Goal: Task Accomplishment & Management: Complete application form

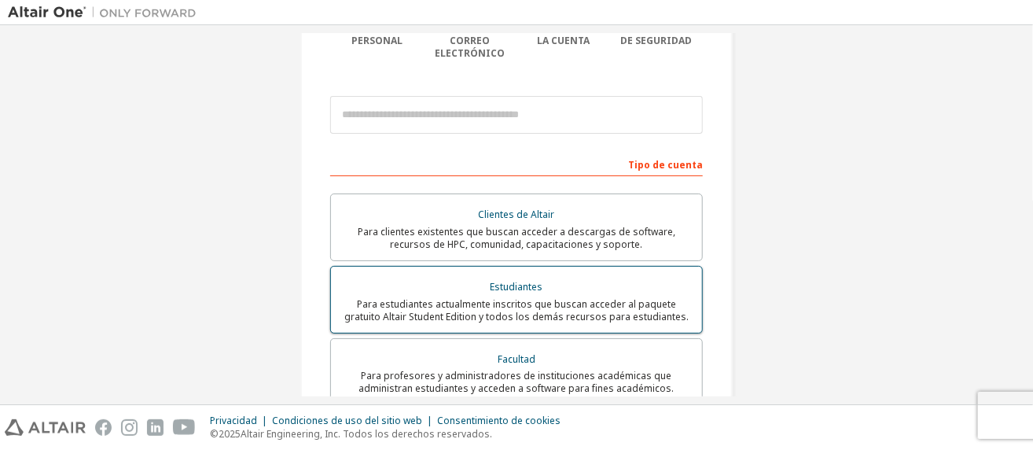
scroll to position [240, 0]
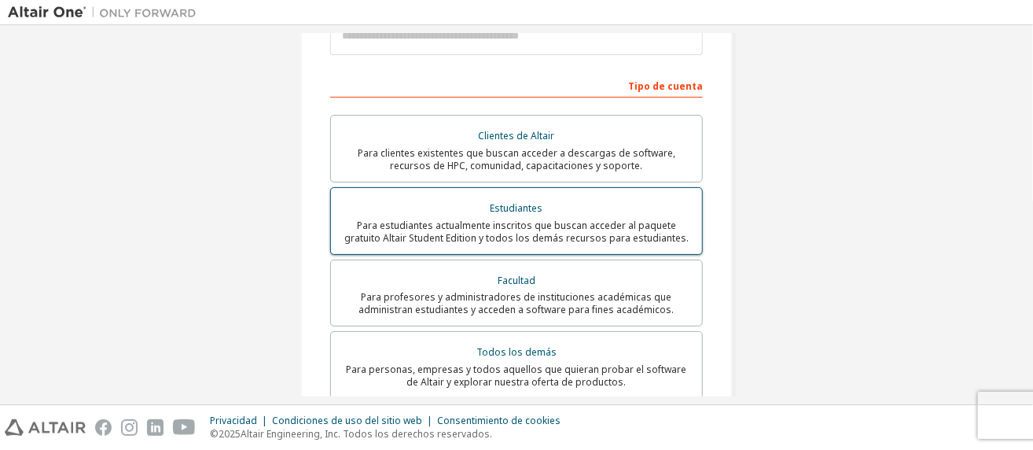
click at [639, 218] on font "Para estudiantes actualmente inscritos que buscan acceder al paquete gratuito A…" at bounding box center [516, 231] width 344 height 26
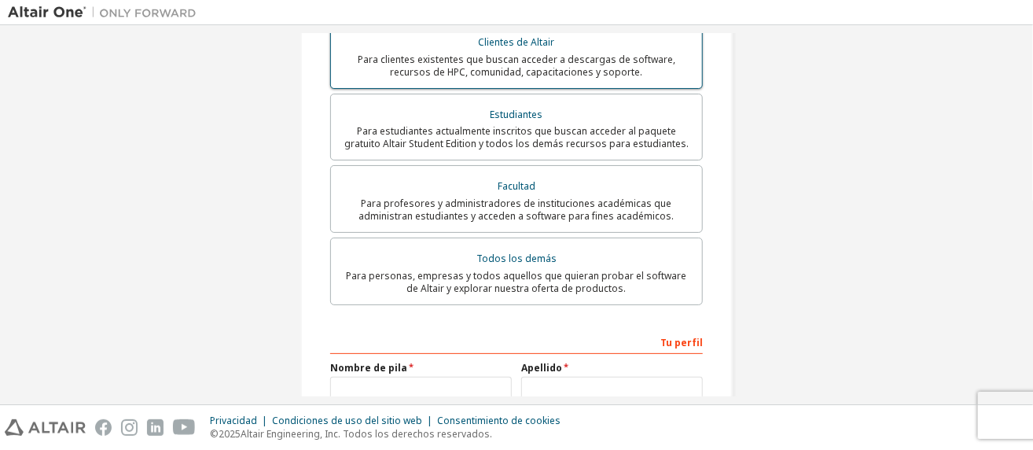
scroll to position [472, 0]
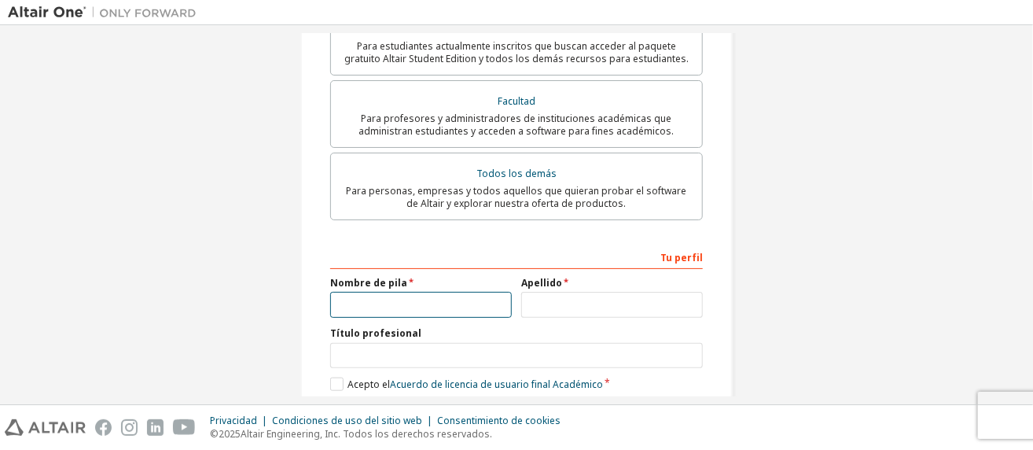
click at [384, 303] on input "text" at bounding box center [421, 305] width 182 height 26
type input "**********"
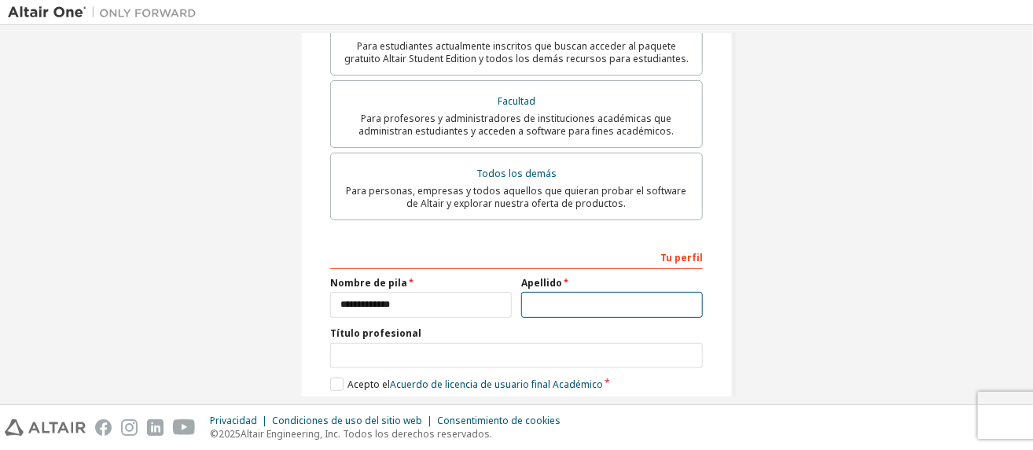
type input "*"
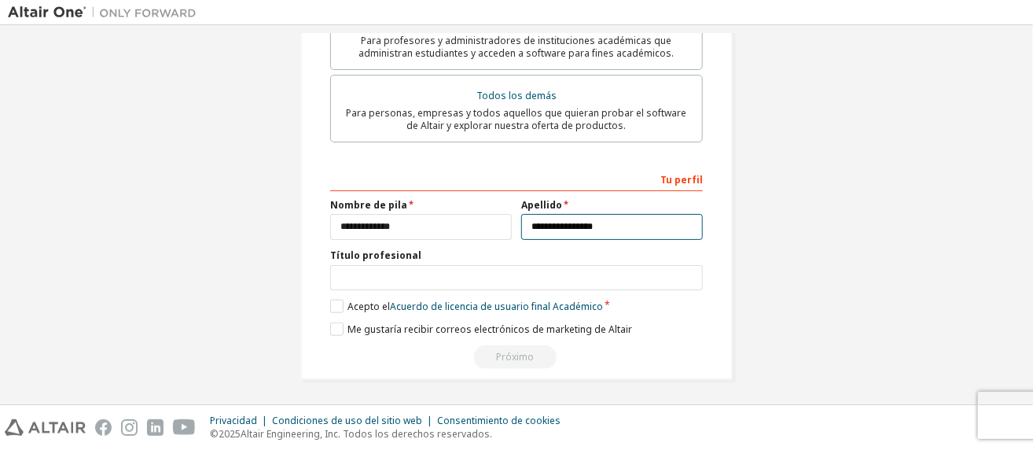
type input "**********"
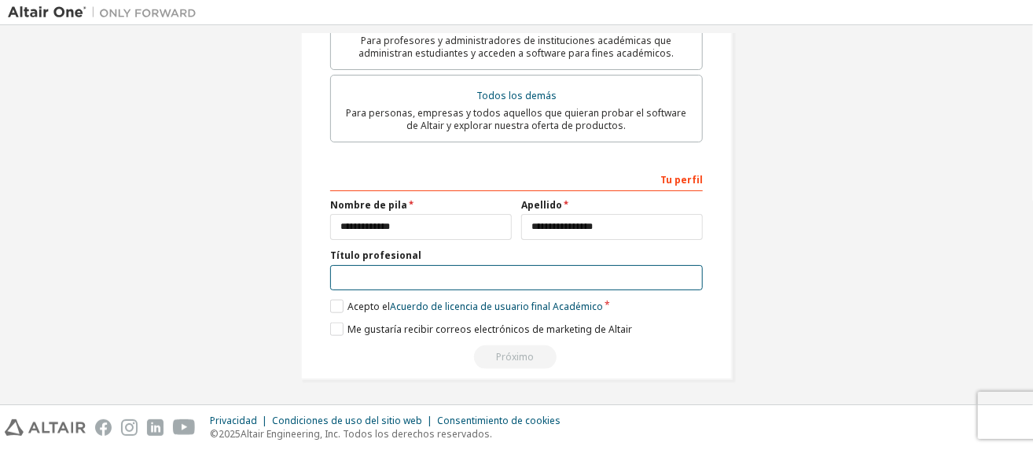
click at [579, 277] on input "text" at bounding box center [516, 278] width 373 height 26
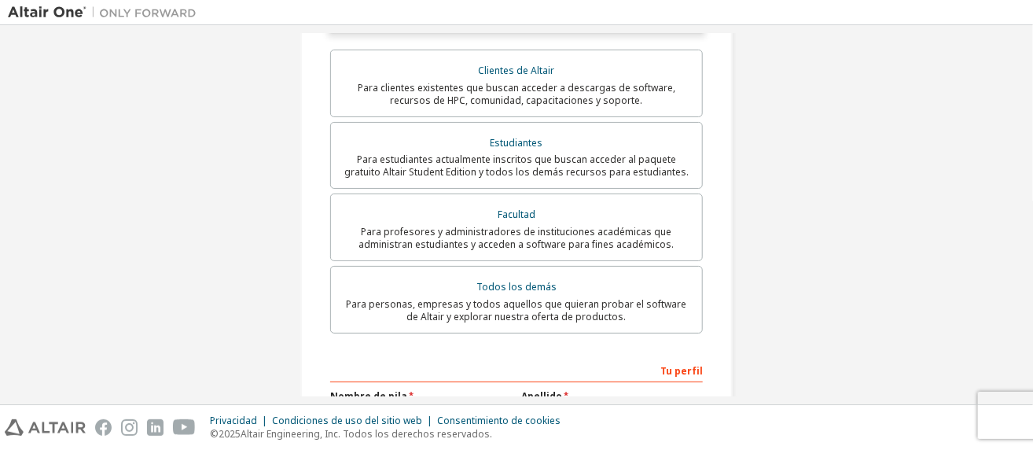
scroll to position [314, 0]
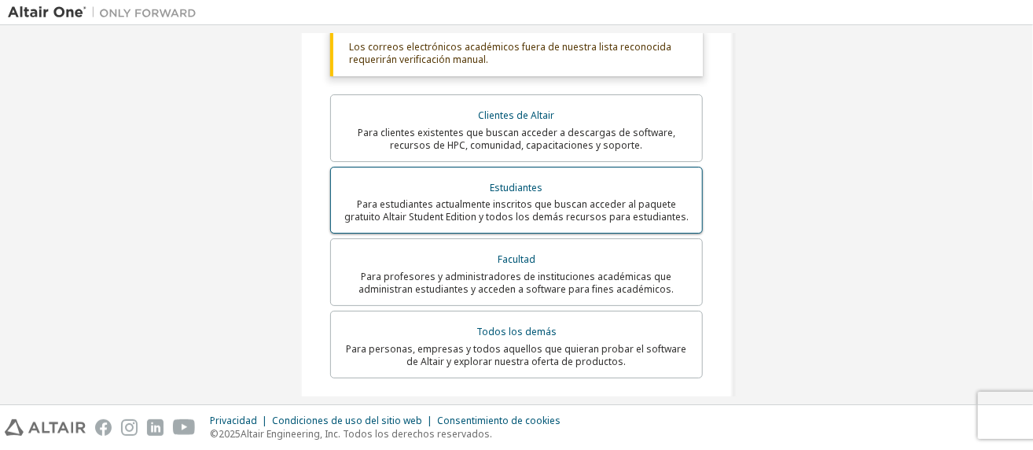
click at [579, 203] on font "Para estudiantes actualmente inscritos que buscan acceder al paquete gratuito A…" at bounding box center [516, 210] width 344 height 26
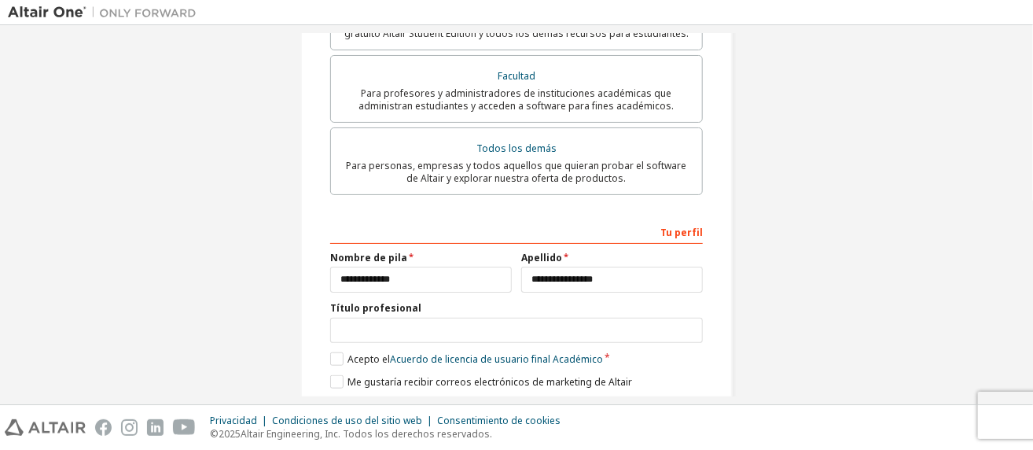
scroll to position [549, 0]
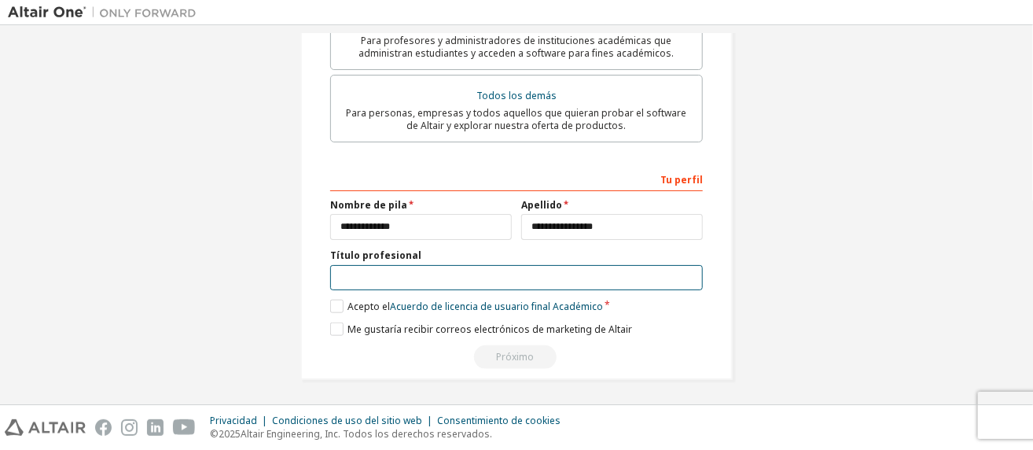
click at [391, 274] on input "text" at bounding box center [516, 278] width 373 height 26
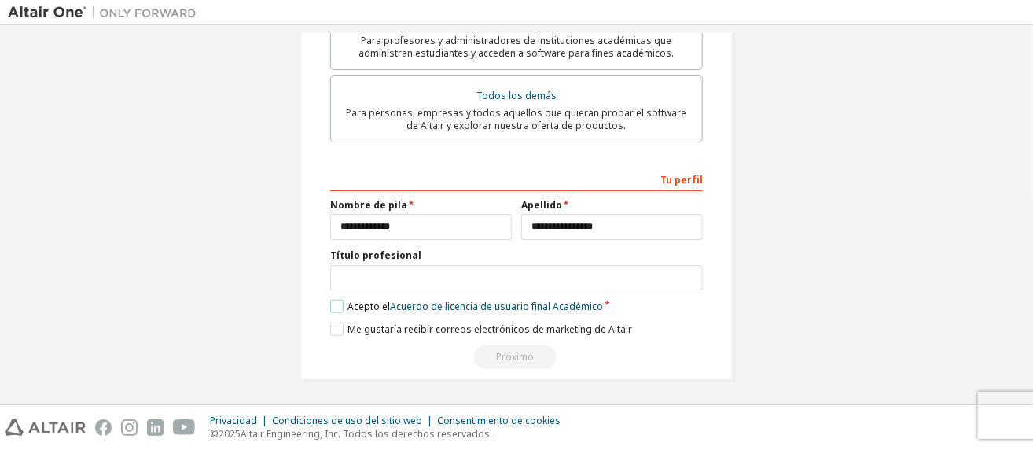
click at [333, 306] on label "Acepto el Acuerdo de licencia de usuario final Académico" at bounding box center [466, 305] width 273 height 13
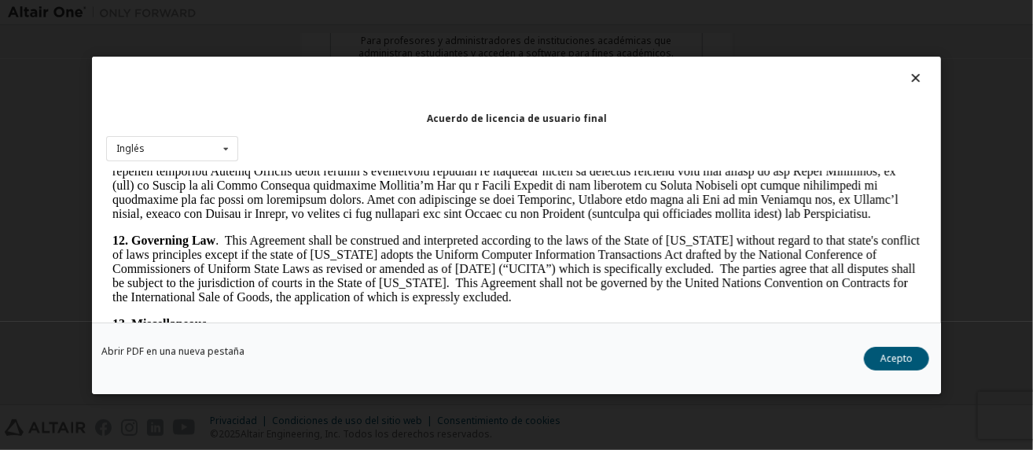
scroll to position [2785, 0]
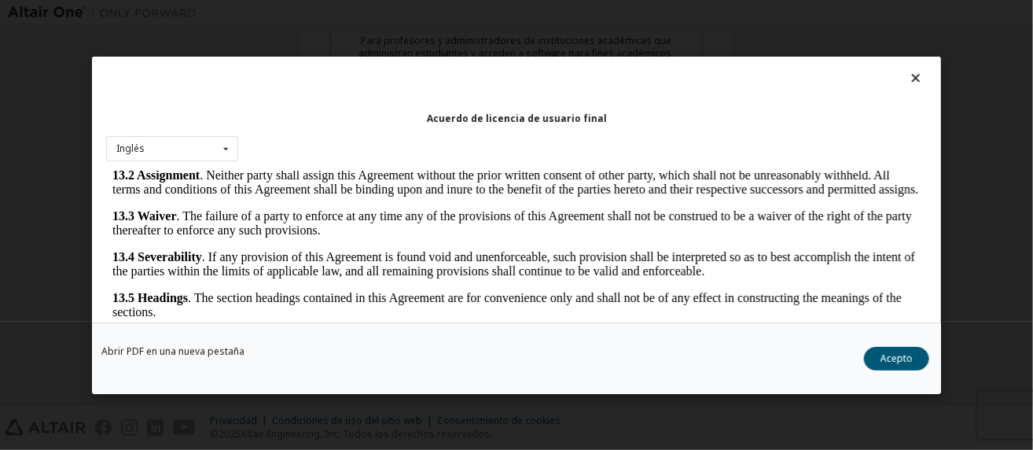
click at [893, 357] on font "Acepto" at bounding box center [896, 357] width 32 height 13
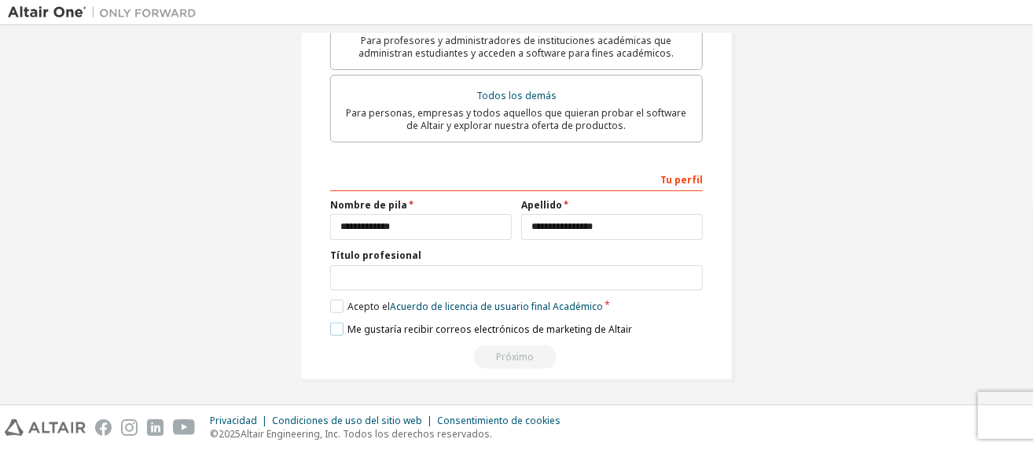
click at [330, 330] on label "Me gustaría recibir correos electrónicos de marketing de Altair" at bounding box center [481, 328] width 302 height 13
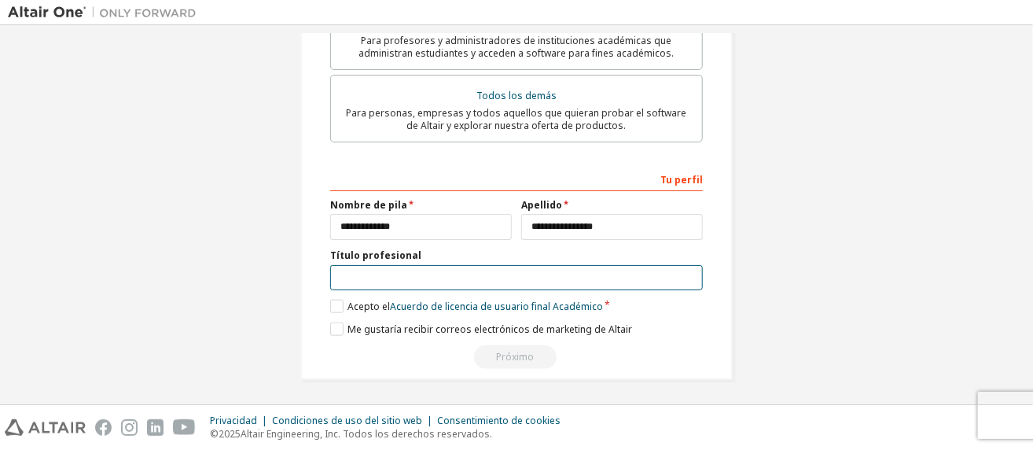
click at [384, 276] on input "text" at bounding box center [516, 278] width 373 height 26
type input "*"
type input "**********"
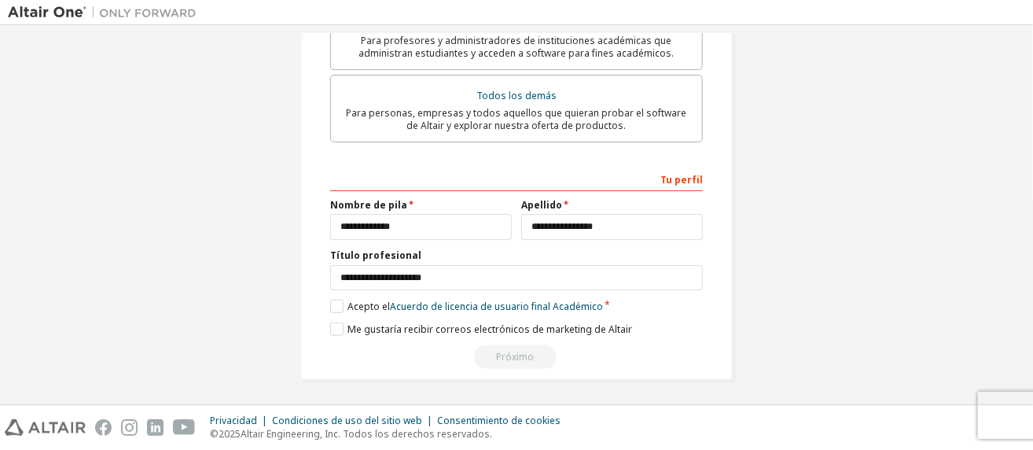
click at [681, 329] on div "Me gustaría recibir correos electrónicos de marketing de Altair" at bounding box center [516, 328] width 373 height 13
click at [514, 354] on div "Próximo" at bounding box center [516, 357] width 373 height 24
click at [527, 310] on font "Acuerdo de licencia de usuario final" at bounding box center [470, 305] width 160 height 13
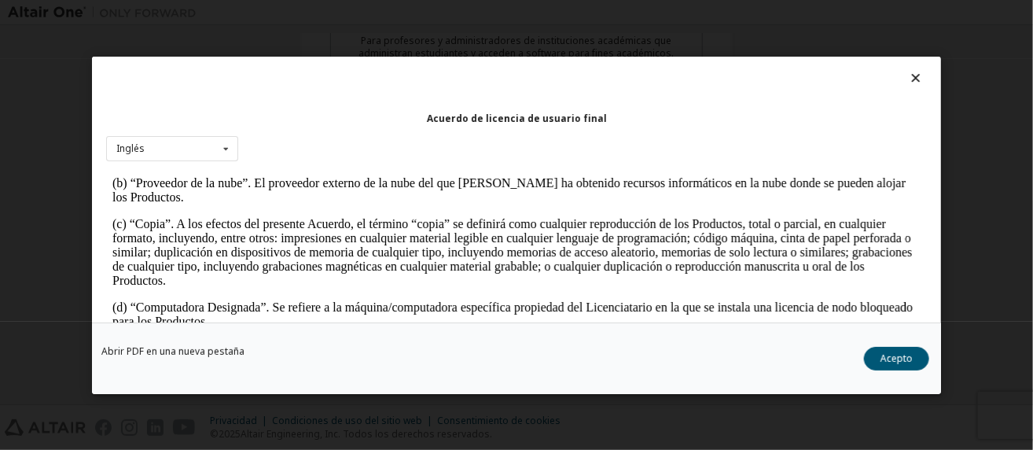
scroll to position [786, 0]
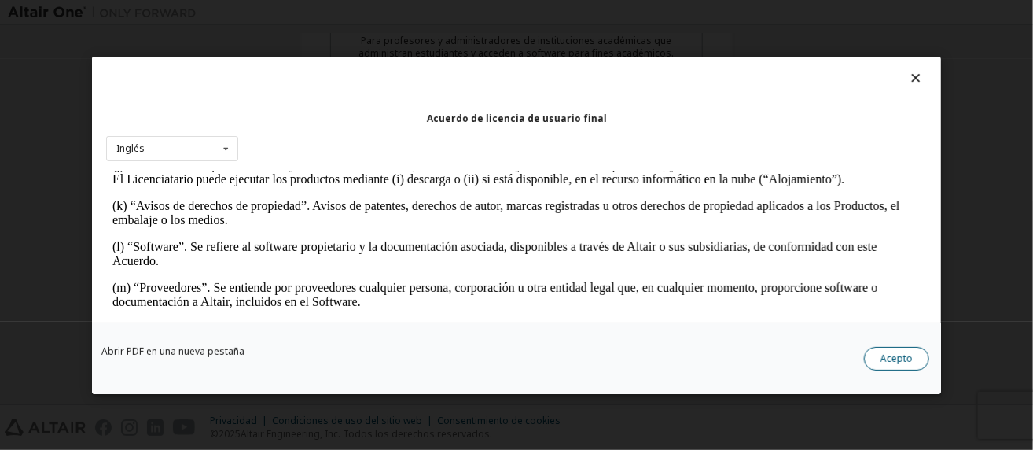
click at [916, 348] on div "Abrir PDF en una nueva [PERSON_NAME] Acepto" at bounding box center [516, 357] width 849 height 72
click at [892, 357] on font "Acepto" at bounding box center [896, 357] width 32 height 13
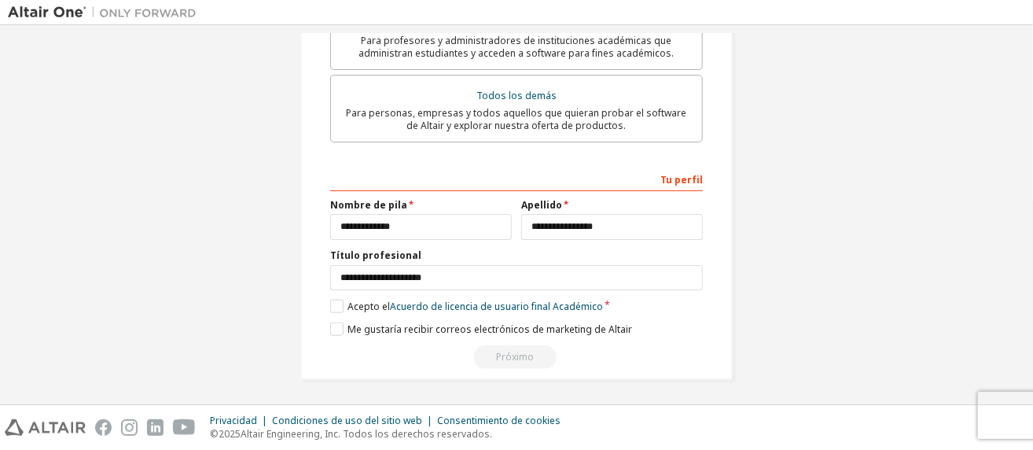
click at [509, 355] on div "Próximo" at bounding box center [516, 357] width 373 height 24
click at [677, 180] on font "Tu perfil" at bounding box center [681, 179] width 42 height 13
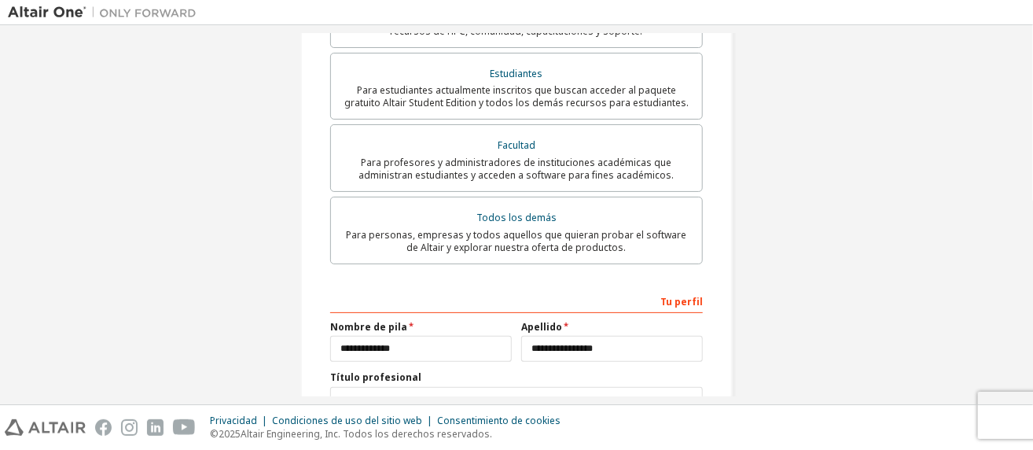
scroll to position [156, 0]
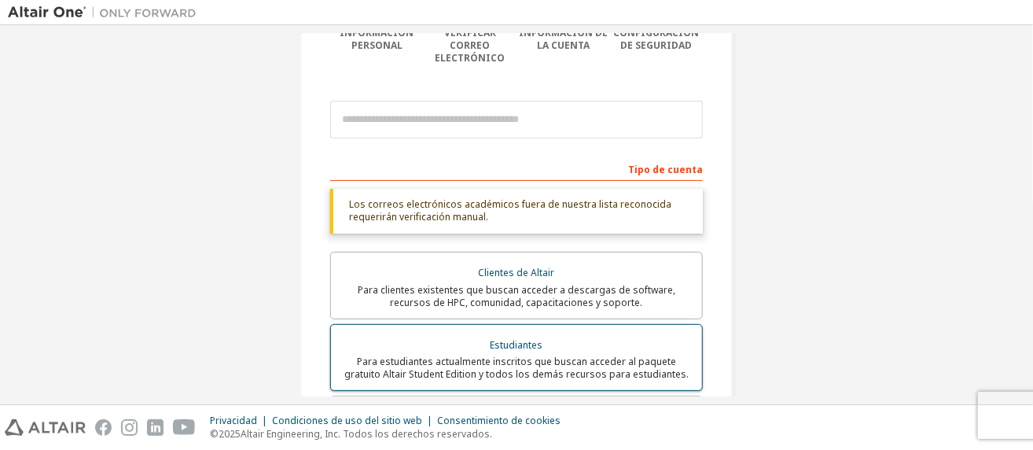
click at [552, 346] on div "Estudiantes" at bounding box center [516, 345] width 352 height 22
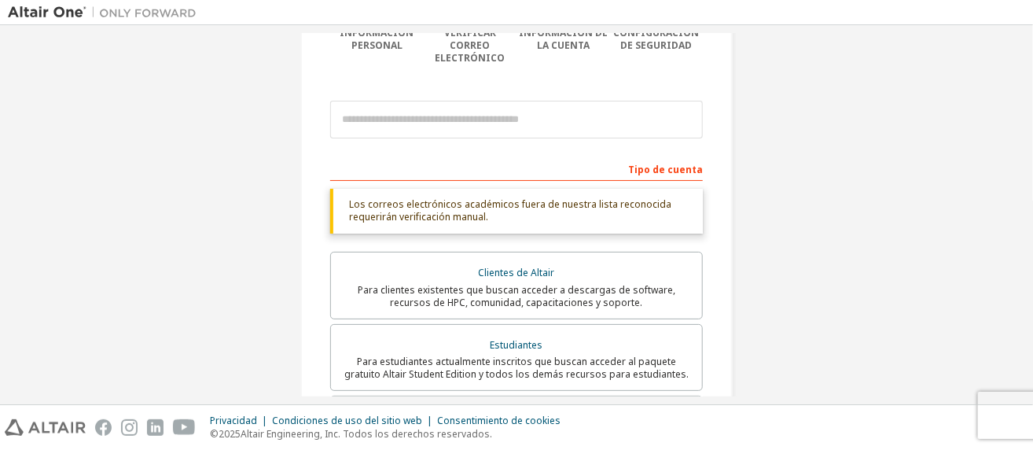
scroll to position [0, 0]
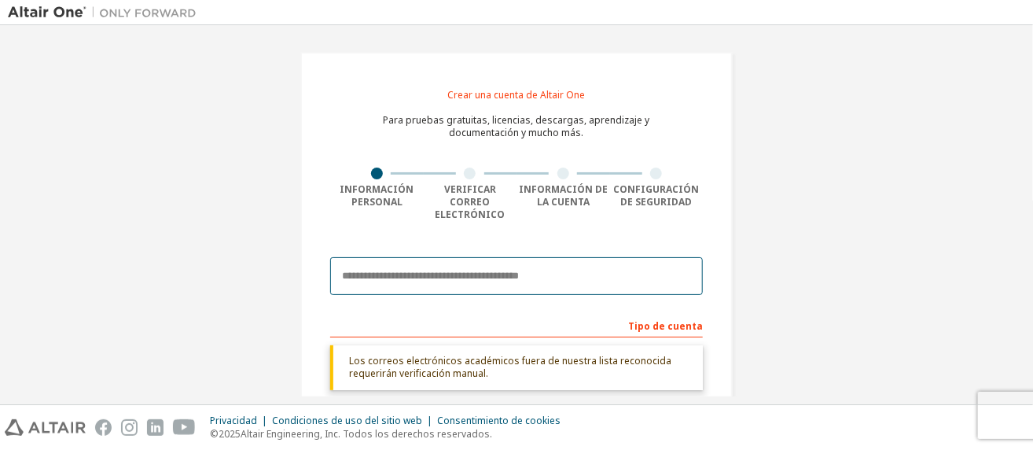
click at [545, 268] on input "email" at bounding box center [516, 276] width 373 height 38
type input "**********"
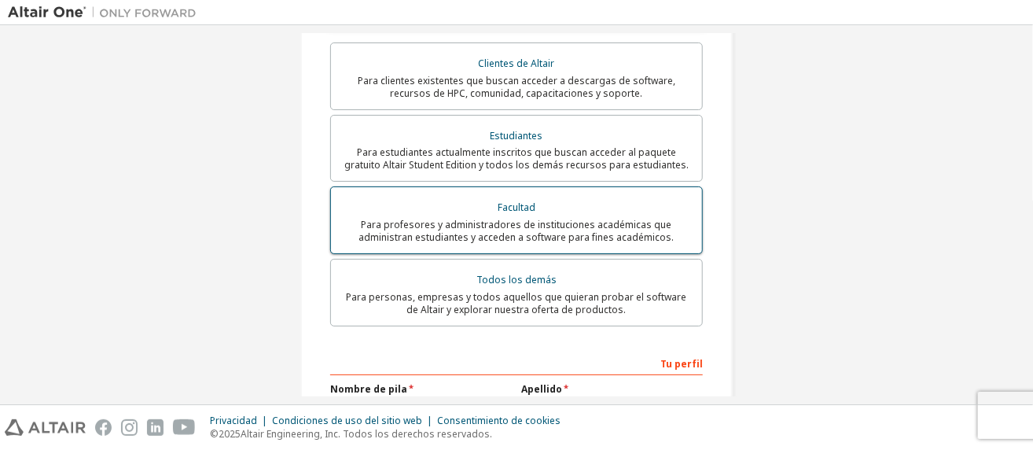
scroll to position [549, 0]
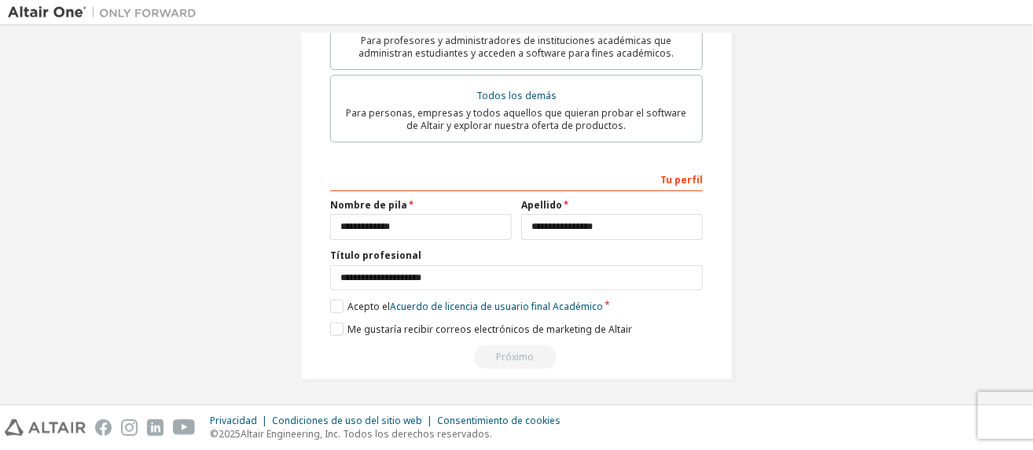
click at [638, 338] on div "**********" at bounding box center [516, 268] width 373 height 204
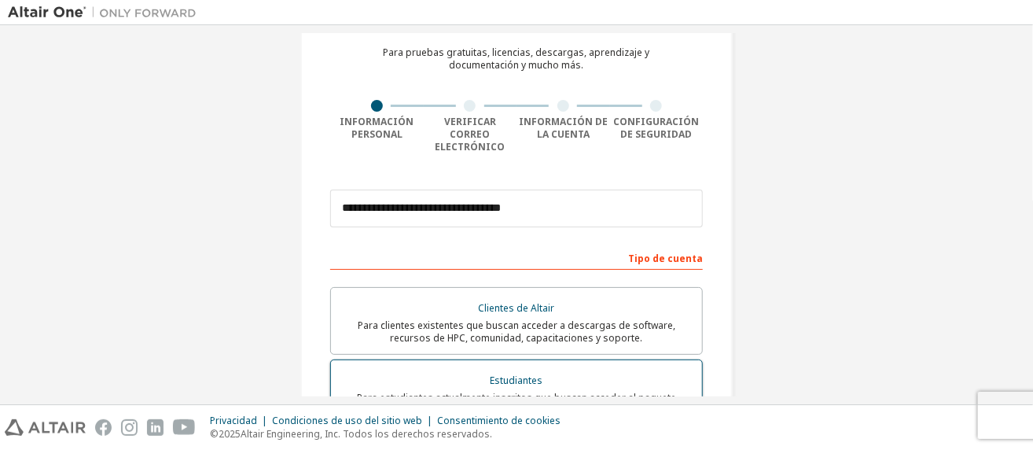
scroll to position [157, 0]
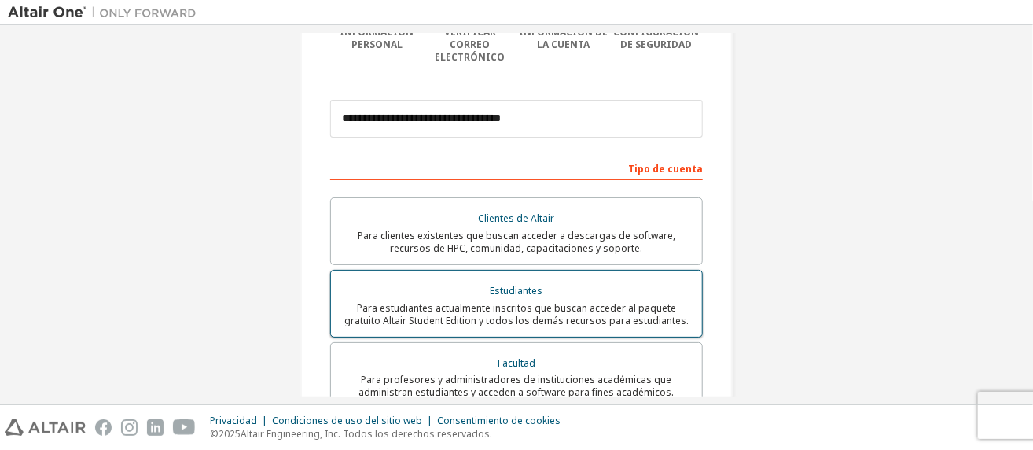
click at [643, 301] on font "Para estudiantes actualmente inscritos que buscan acceder al paquete gratuito A…" at bounding box center [516, 314] width 344 height 26
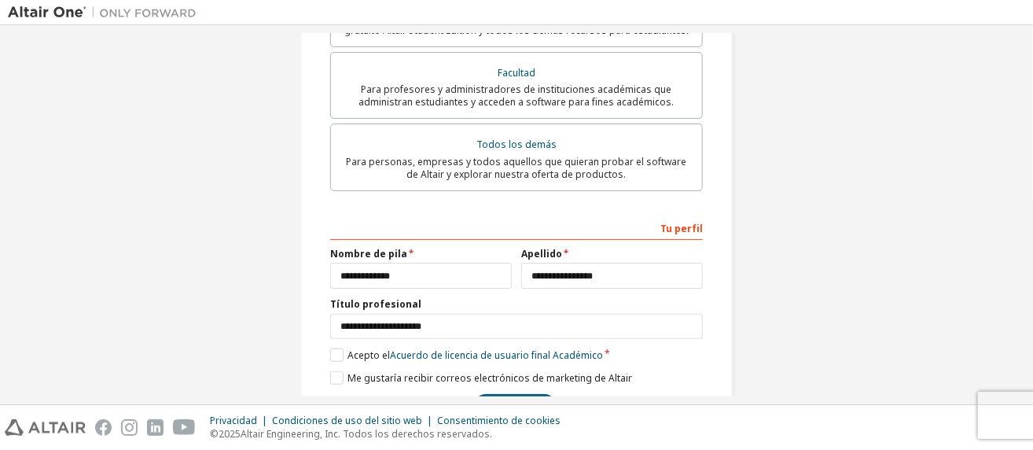
scroll to position [494, 0]
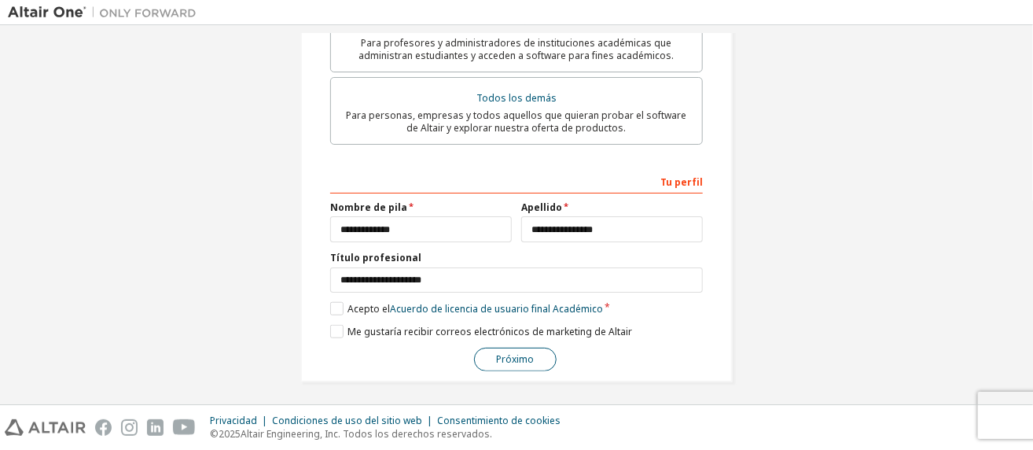
click at [518, 352] on font "Próximo" at bounding box center [516, 358] width 38 height 13
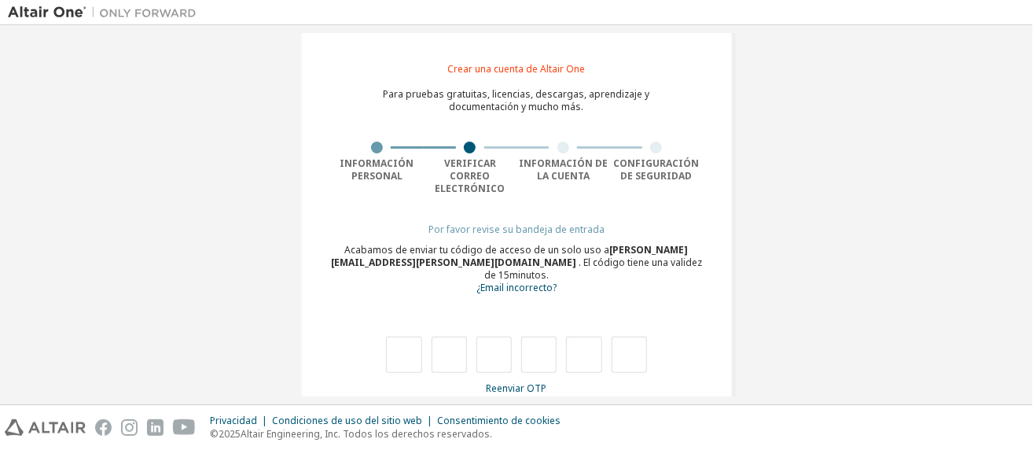
type input "*"
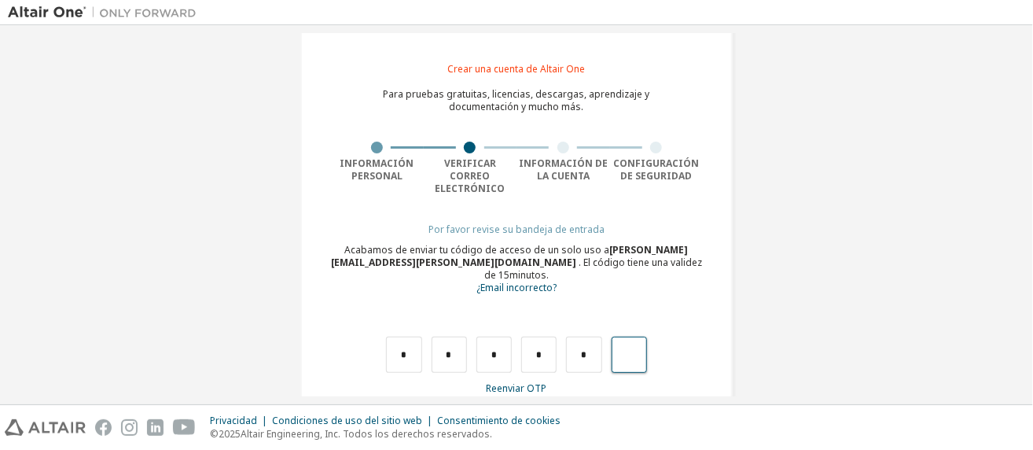
type input "*"
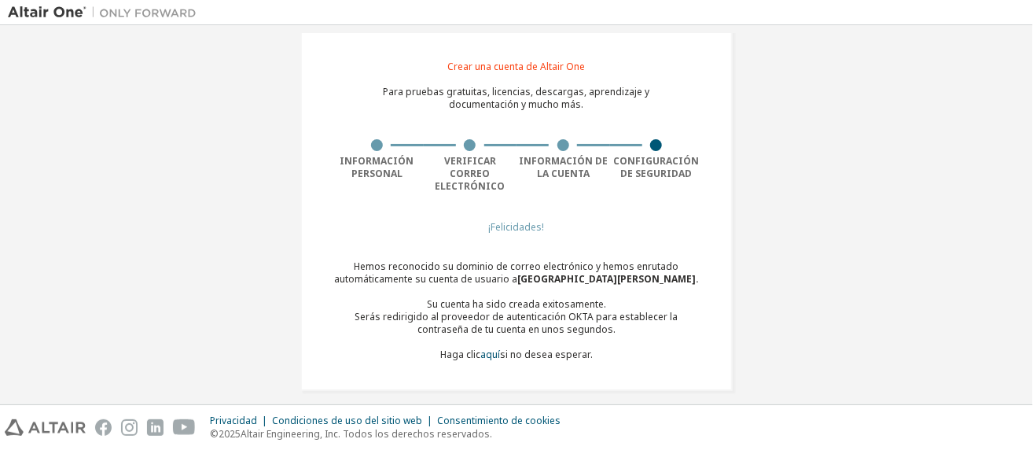
scroll to position [9, 0]
